Goal: Task Accomplishment & Management: Complete application form

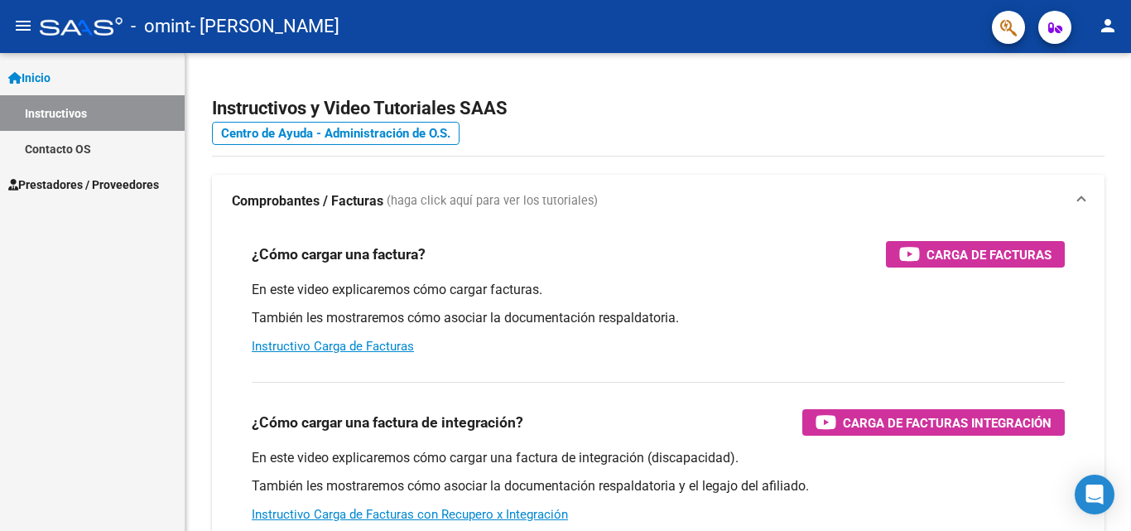
click at [61, 183] on span "Prestadores / Proveedores" at bounding box center [83, 185] width 151 height 18
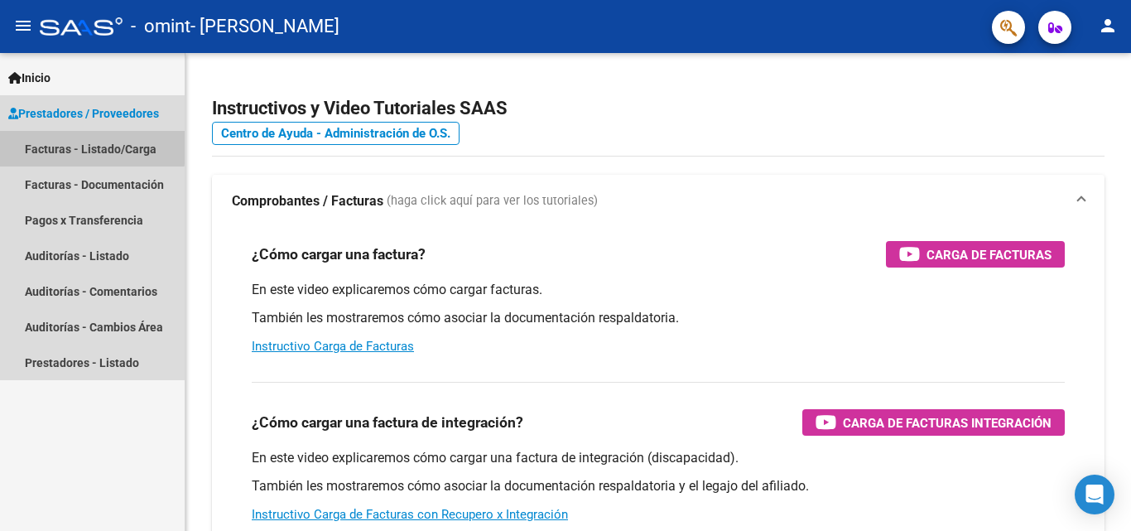
click at [49, 144] on link "Facturas - Listado/Carga" at bounding box center [92, 149] width 185 height 36
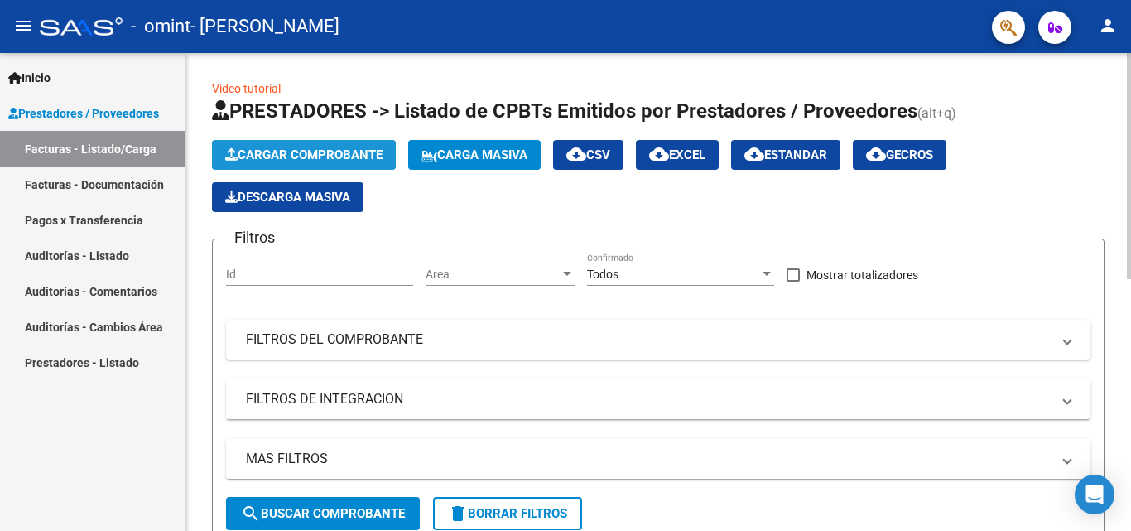
click at [342, 152] on span "Cargar Comprobante" at bounding box center [303, 154] width 157 height 15
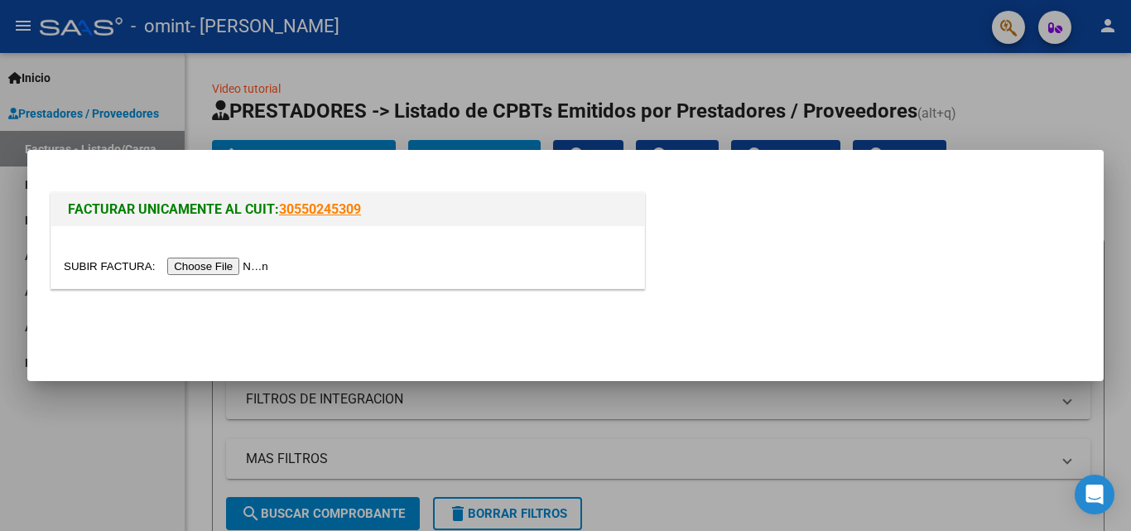
click at [224, 263] on input "file" at bounding box center [169, 266] width 210 height 17
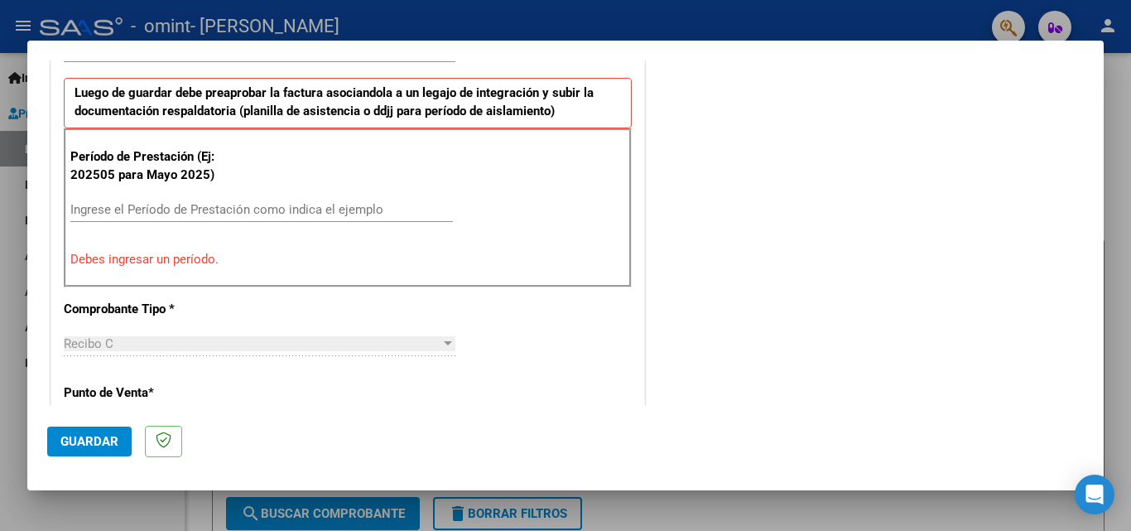
scroll to position [488, 0]
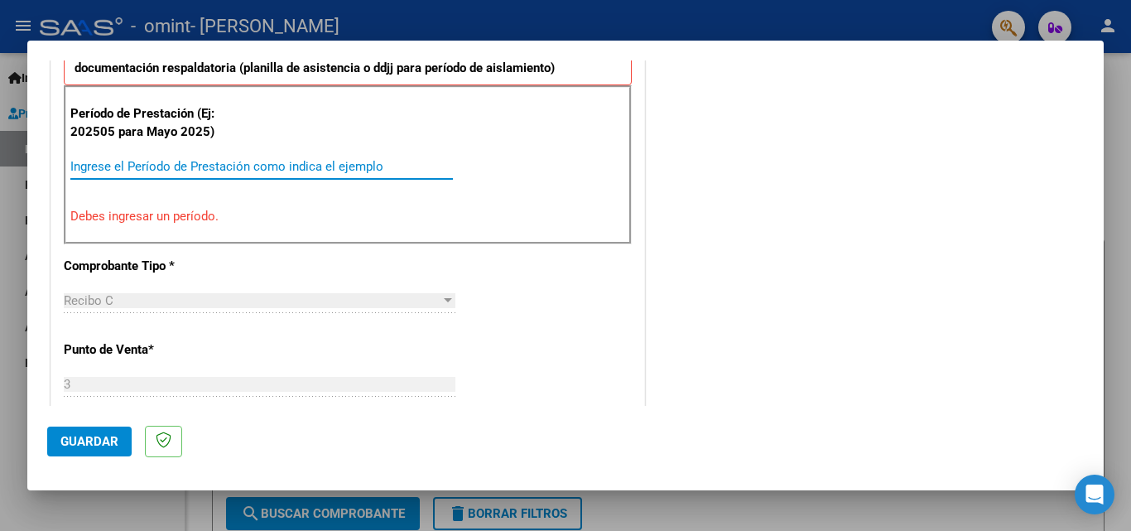
click at [141, 168] on input "Ingrese el Período de Prestación como indica el ejemplo" at bounding box center [261, 166] width 383 height 15
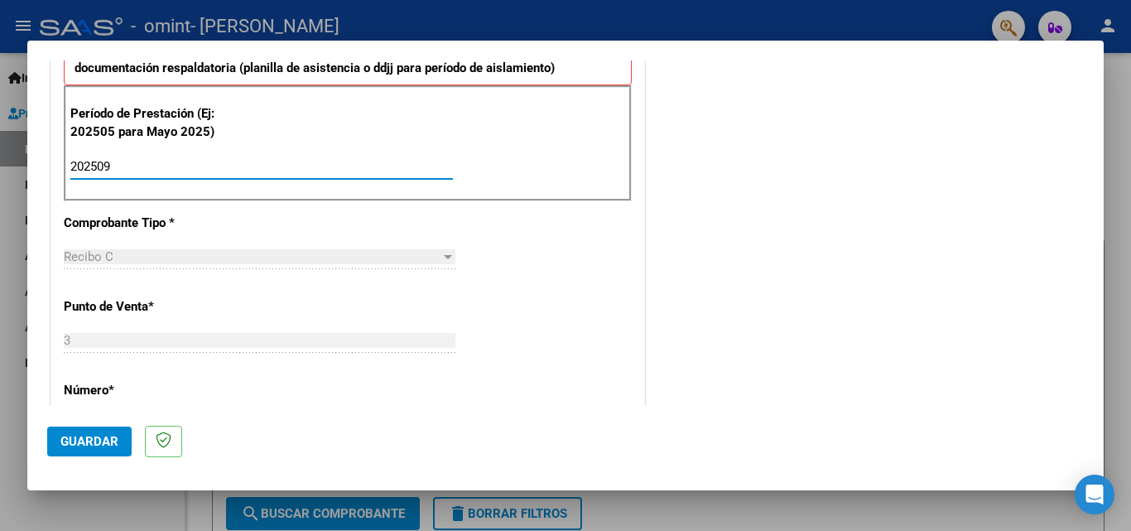
type input "202509"
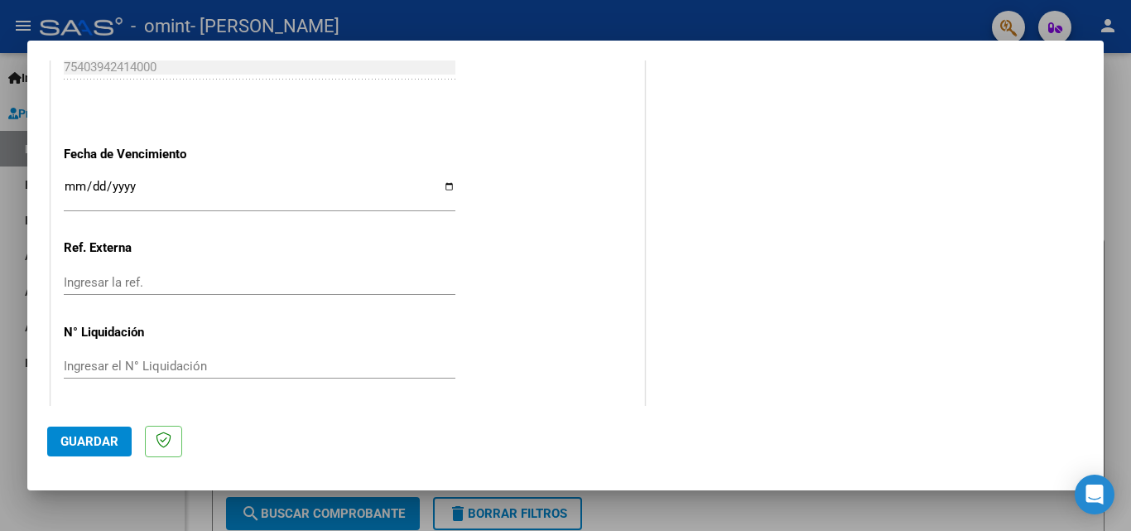
scroll to position [1112, 0]
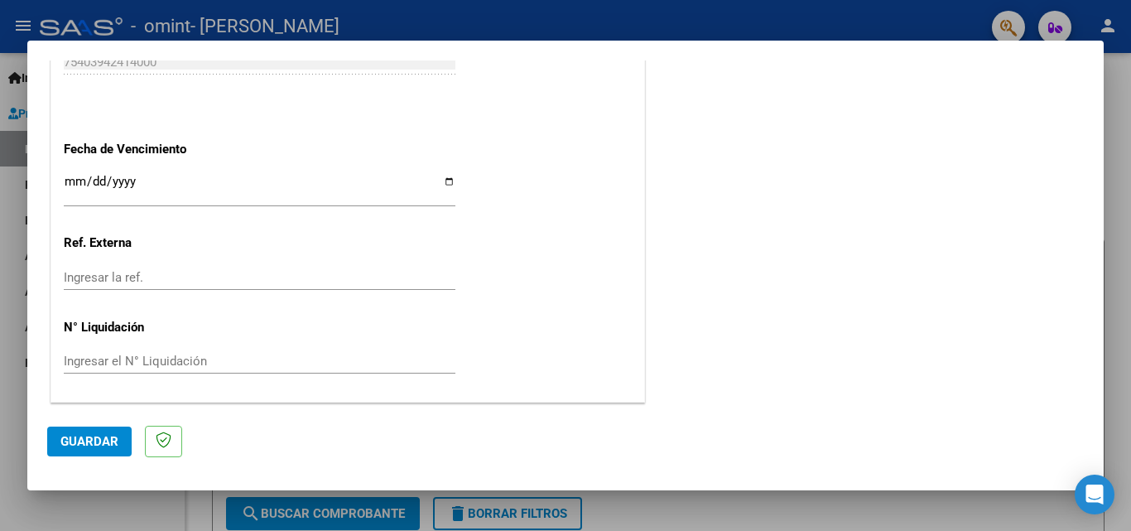
click at [444, 177] on input "Ingresar la fecha" at bounding box center [260, 188] width 392 height 27
click at [448, 180] on input "Ingresar la fecha" at bounding box center [260, 188] width 392 height 27
type input "[DATE]"
click at [89, 437] on span "Guardar" at bounding box center [89, 441] width 58 height 15
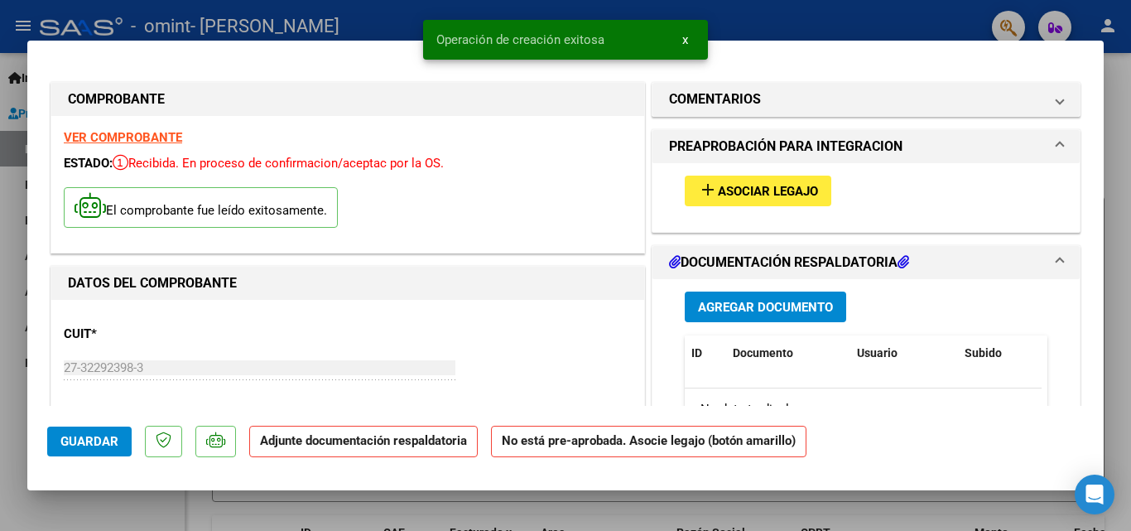
click at [764, 189] on span "Asociar Legajo" at bounding box center [768, 191] width 100 height 15
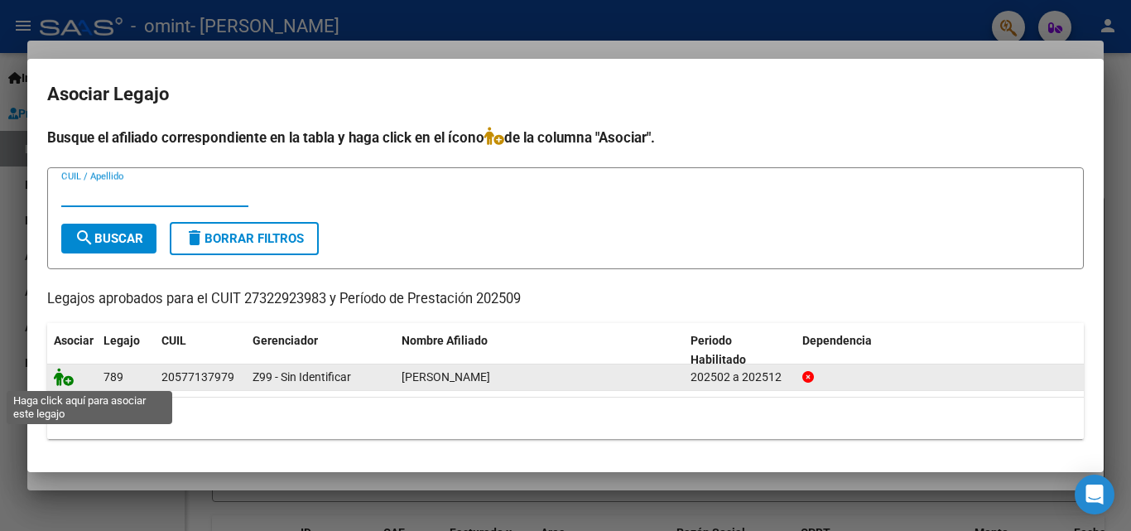
click at [62, 380] on icon at bounding box center [64, 377] width 20 height 18
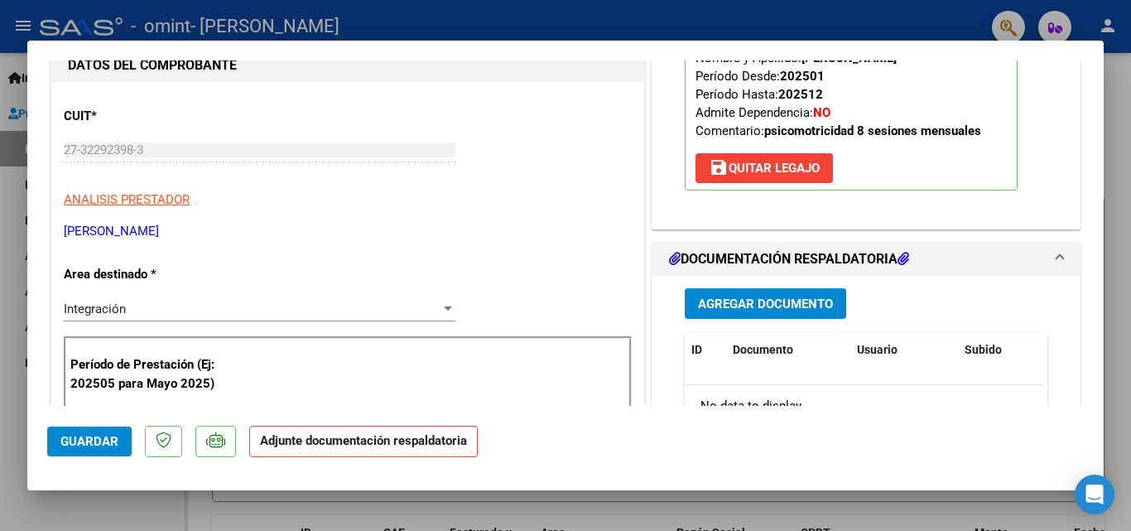
scroll to position [226, 0]
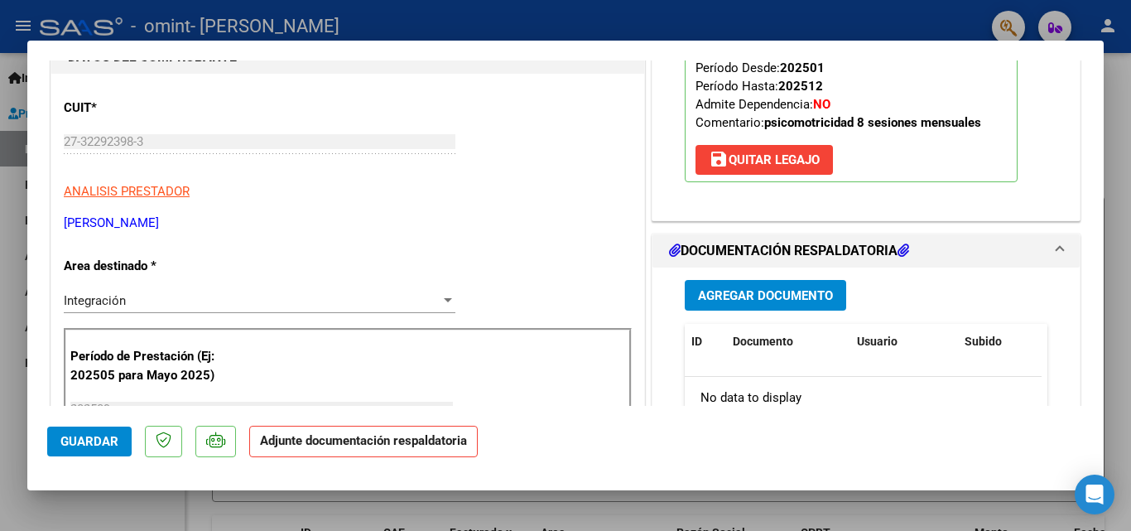
click at [748, 300] on span "Agregar Documento" at bounding box center [765, 295] width 135 height 15
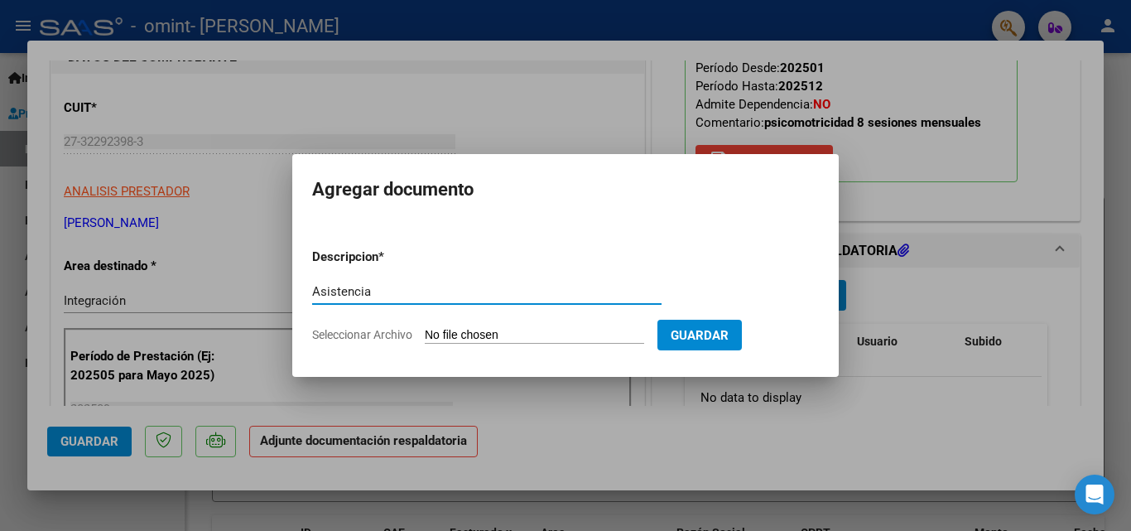
type input "Asistencia"
click at [389, 337] on span "Seleccionar Archivo" at bounding box center [362, 334] width 100 height 13
click at [425, 337] on input "Seleccionar Archivo" at bounding box center [534, 336] width 219 height 16
type input "C:\fakepath\Asistencia [DATE] [PERSON_NAME].pdf"
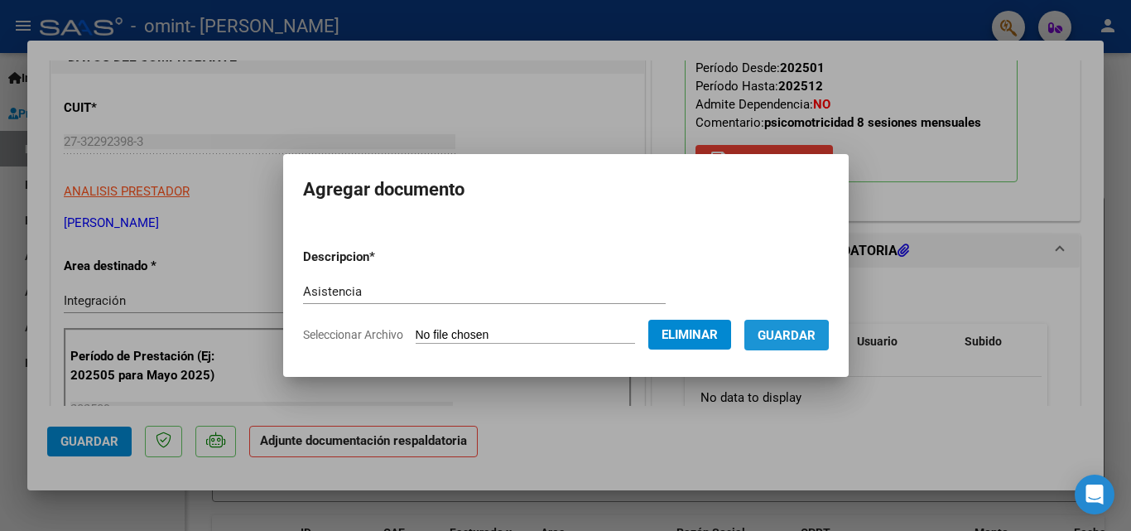
click at [788, 336] on span "Guardar" at bounding box center [787, 335] width 58 height 15
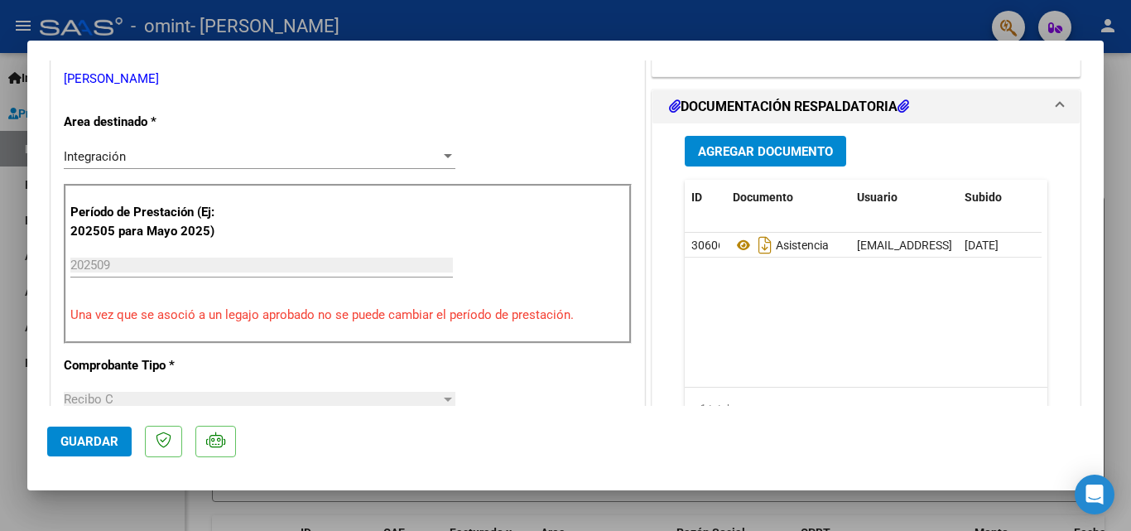
scroll to position [128, 0]
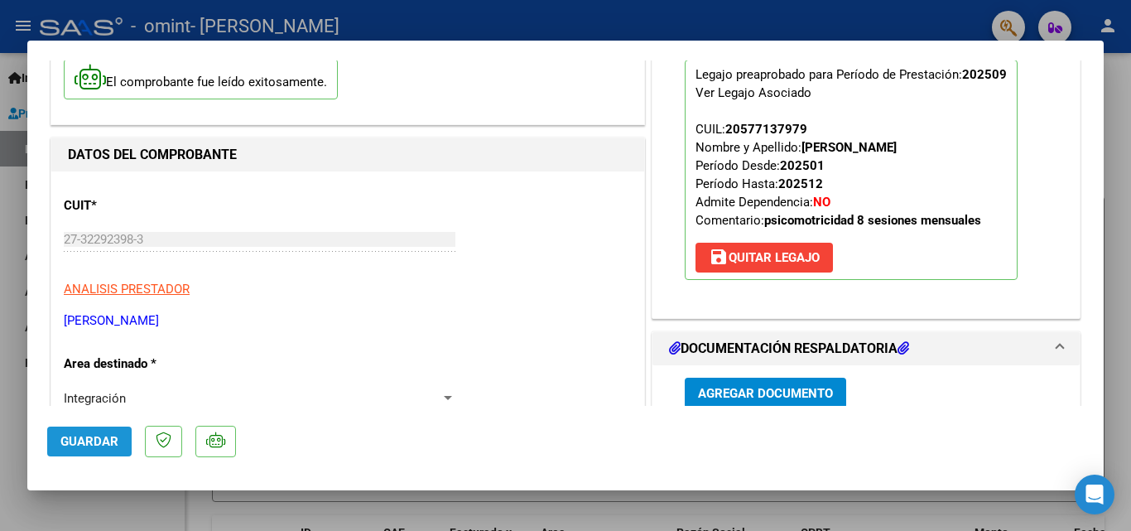
click at [84, 438] on span "Guardar" at bounding box center [89, 441] width 58 height 15
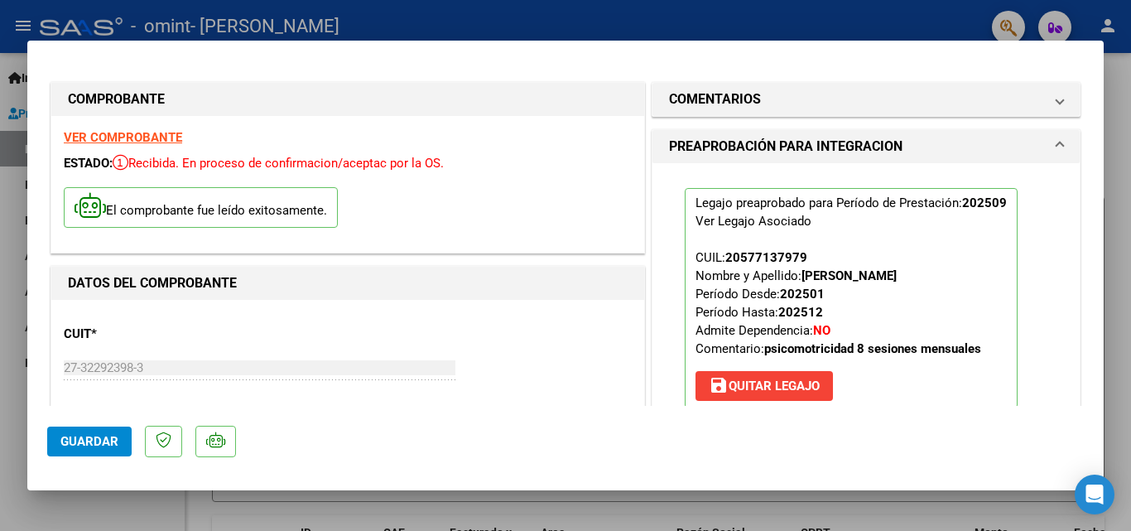
click at [935, 28] on div at bounding box center [565, 265] width 1131 height 531
